Goal: Use online tool/utility: Use online tool/utility

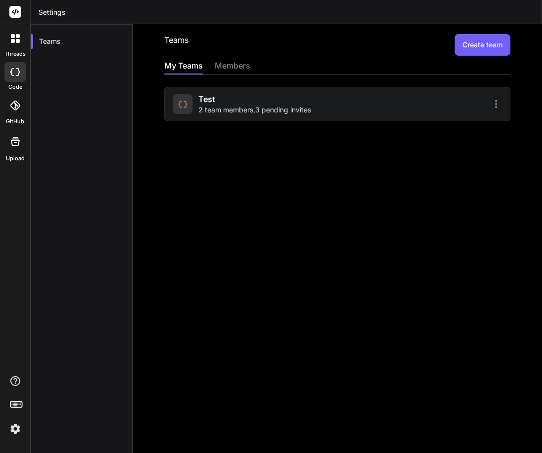
click at [21, 70] on div at bounding box center [15, 72] width 22 height 20
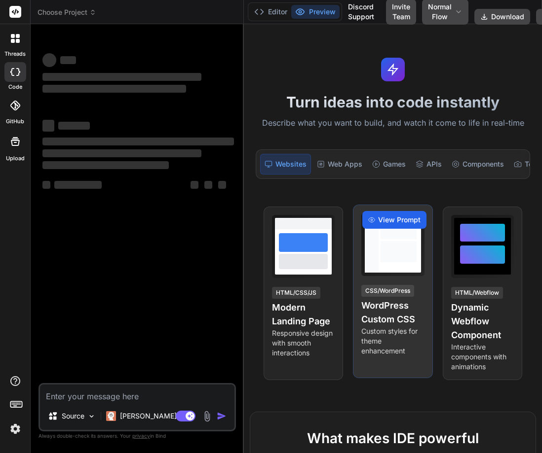
drag, startPoint x: 199, startPoint y: 277, endPoint x: 440, endPoint y: 264, distance: 242.0
click at [440, 264] on div "Choose Project Created with Pixso. Bind AI Web Search Created with Pixso. Code …" at bounding box center [286, 226] width 511 height 453
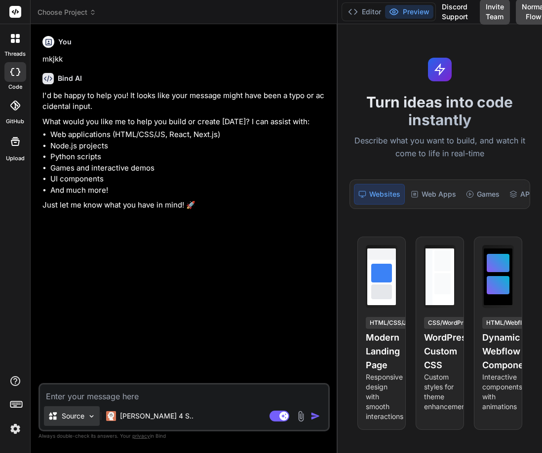
click at [100, 422] on div "Source" at bounding box center [72, 416] width 56 height 20
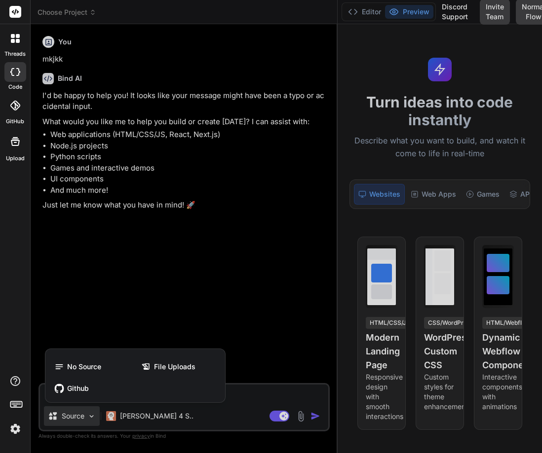
click at [97, 275] on div at bounding box center [271, 226] width 542 height 453
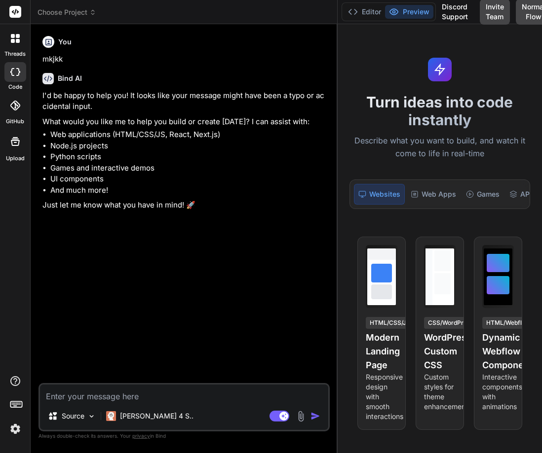
click at [92, 400] on textarea at bounding box center [184, 394] width 288 height 18
type textarea "hello"
click at [119, 417] on div "Claude 4 S.." at bounding box center [149, 416] width 87 height 10
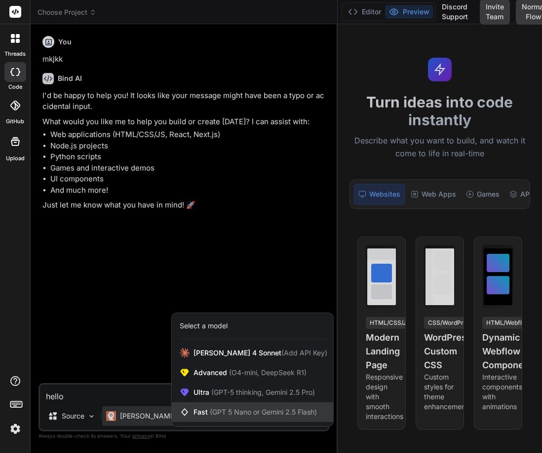
click at [200, 408] on span "Fast (GPT 5 Nano or Gemini 2.5 Flash)" at bounding box center [254, 412] width 123 height 10
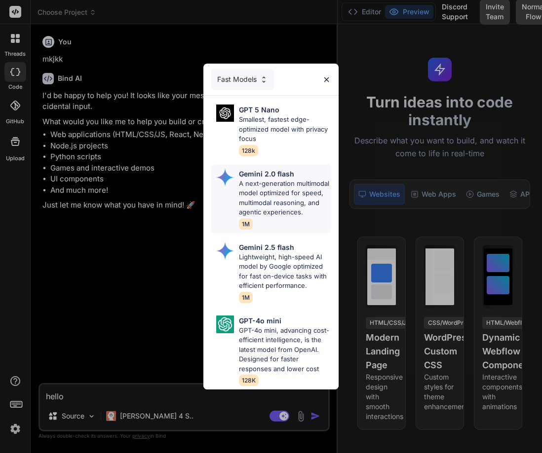
click at [263, 228] on div "Gemini 2.0 flash A next-generation multimodal model optimized for speed, multim…" at bounding box center [285, 199] width 92 height 61
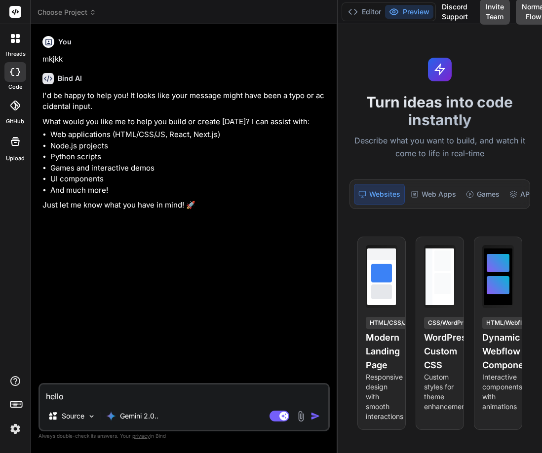
click at [80, 396] on textarea "hello" at bounding box center [184, 394] width 288 height 18
